Goal: Information Seeking & Learning: Learn about a topic

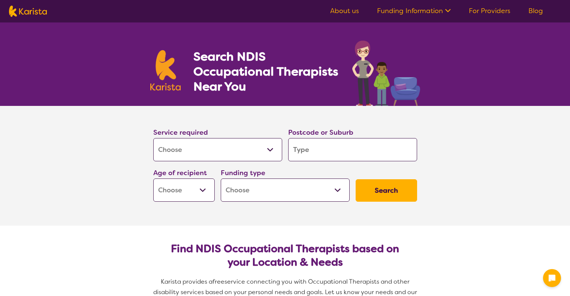
select select "[MEDICAL_DATA]"
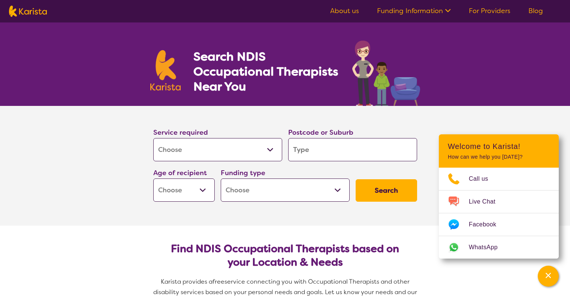
click at [318, 151] on input "search" at bounding box center [352, 149] width 129 height 23
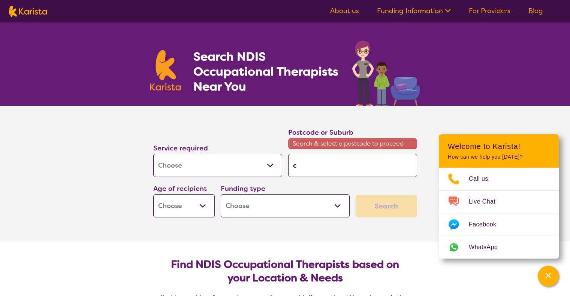
type input "c"
type input "ca"
type input "c"
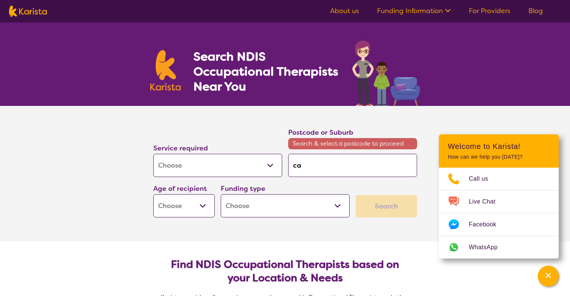
type input "c"
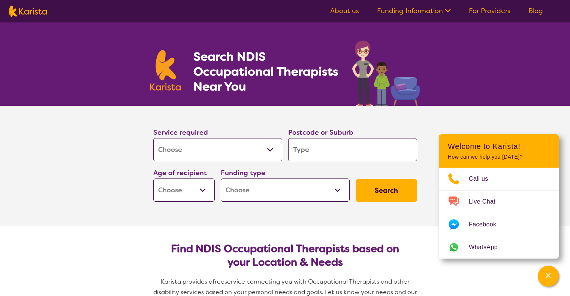
type input "c"
type input "ca"
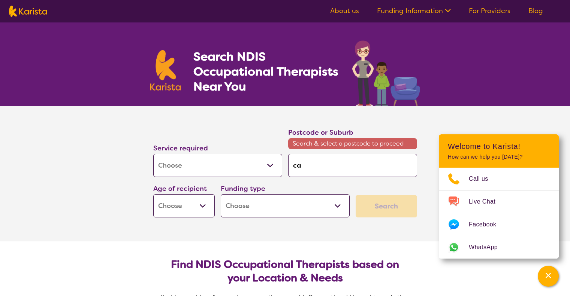
type input "cap"
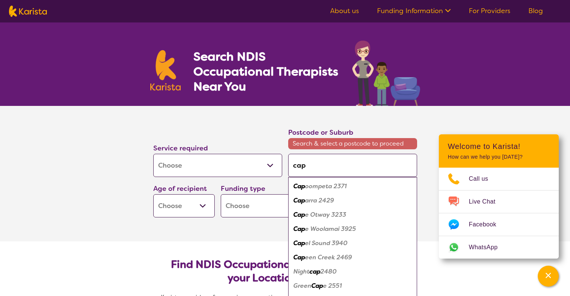
type input "[PERSON_NAME]"
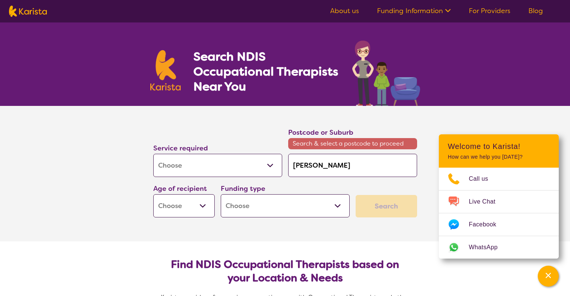
type input "cappe"
type input "[PERSON_NAME]"
type input "cappe"
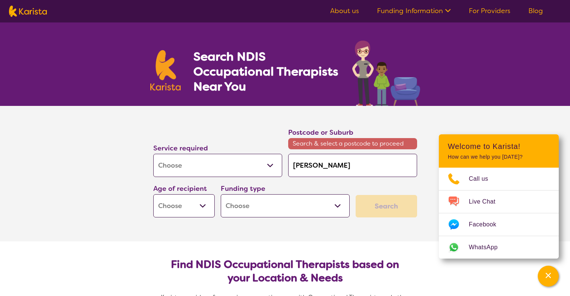
type input "cappe"
type input "[PERSON_NAME]"
type input "cap"
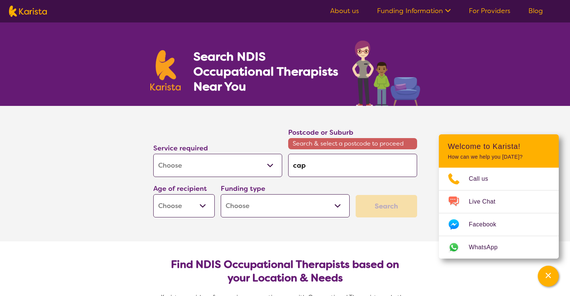
type input "cape"
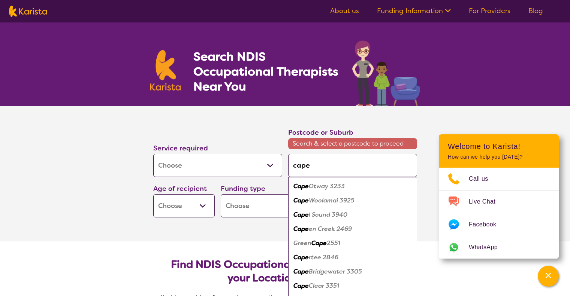
type input "capel"
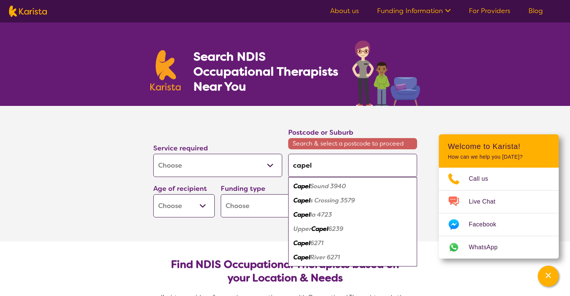
click at [321, 215] on em "la 4723" at bounding box center [321, 215] width 22 height 8
type input "4723"
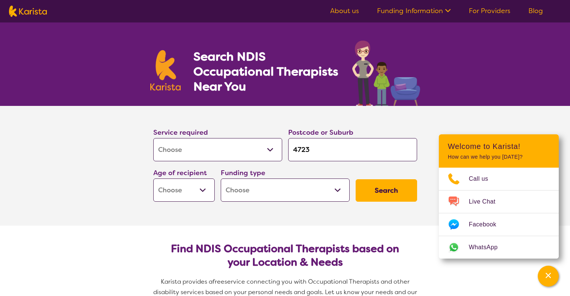
click at [190, 193] on select "Early Childhood - 0 to 9 Child - 10 to 11 Adolescent - 12 to 17 Adult - 18 to 6…" at bounding box center [183, 190] width 61 height 23
select select "AG"
click at [153, 179] on select "Early Childhood - 0 to 9 Child - 10 to 11 Adolescent - 12 to 17 Adult - 18 to 6…" at bounding box center [183, 190] width 61 height 23
select select "AG"
click at [386, 190] on button "Search" at bounding box center [385, 190] width 61 height 22
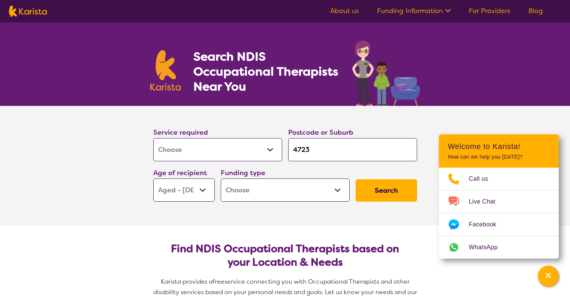
click at [308, 193] on select "Home Care Package (HCP) National Disability Insurance Scheme (NDIS) I don't know" at bounding box center [285, 190] width 129 height 23
select select "i-don-t-know"
click at [221, 179] on select "Home Care Package (HCP) National Disability Insurance Scheme (NDIS) I don't know" at bounding box center [285, 190] width 129 height 23
select select "i-don-t-know"
click at [390, 190] on button "Search" at bounding box center [385, 190] width 61 height 22
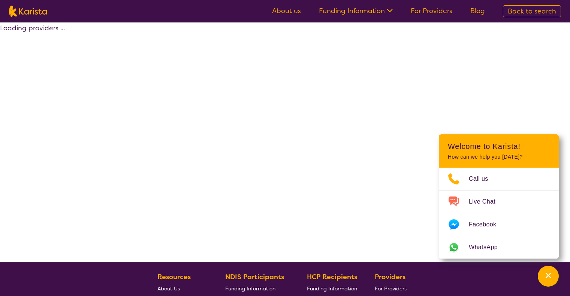
select select "[MEDICAL_DATA]"
select select "AG"
